Goal: Task Accomplishment & Management: Manage account settings

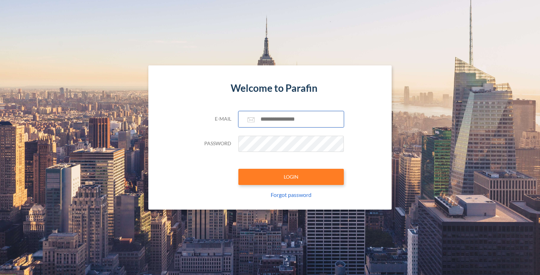
click at [279, 123] on input "text" at bounding box center [292, 119] width 106 height 16
click at [0, 275] on com-1password-button at bounding box center [0, 275] width 0 height 0
click at [293, 120] on input "text" at bounding box center [292, 119] width 106 height 16
click at [373, 113] on div "Welcome to Parafin E-mail Password LOGIN Forgot password" at bounding box center [269, 137] width 243 height 144
click at [282, 115] on input "text" at bounding box center [292, 119] width 106 height 16
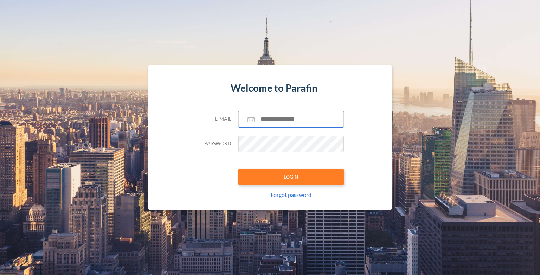
click at [0, 275] on com-1password-button at bounding box center [0, 275] width 0 height 0
